Goal: Complete application form

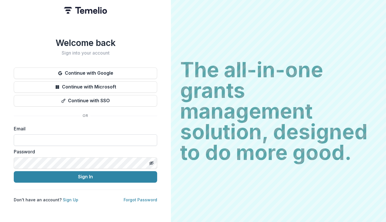
click at [79, 137] on input at bounding box center [85, 139] width 143 height 11
type input "**********"
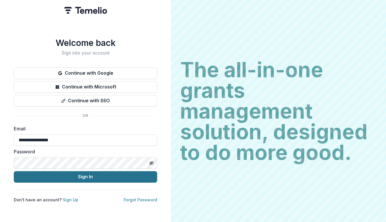
click at [81, 173] on button "Sign In" at bounding box center [85, 176] width 143 height 11
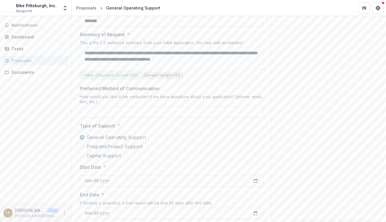
scroll to position [349, 0]
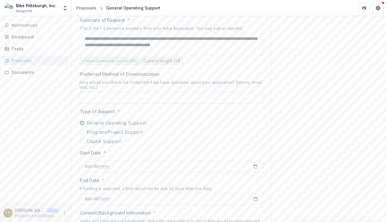
click at [157, 103] on input "Preferred Method of Communication" at bounding box center [172, 97] width 184 height 11
type input "*****"
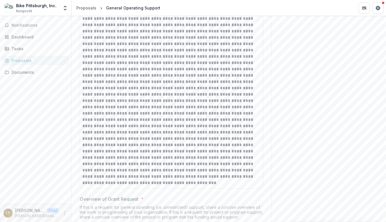
scroll to position [576, 0]
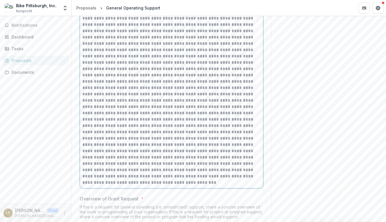
click at [211, 127] on p at bounding box center [171, 100] width 178 height 170
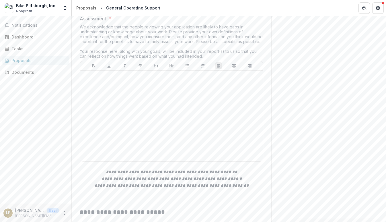
scroll to position [1559, 0]
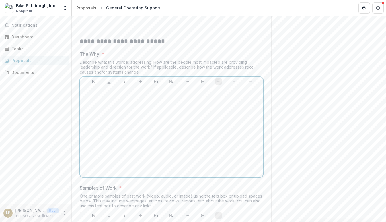
click at [215, 175] on div at bounding box center [171, 132] width 178 height 86
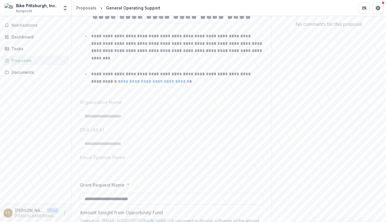
scroll to position [0, 0]
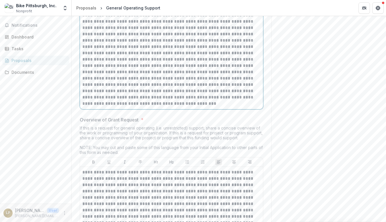
click at [214, 104] on p at bounding box center [171, 21] width 178 height 170
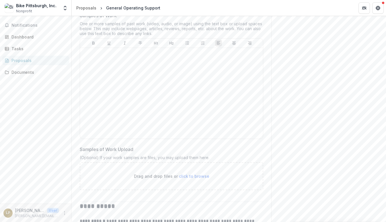
scroll to position [1710, 0]
